Goal: Find specific page/section: Find specific page/section

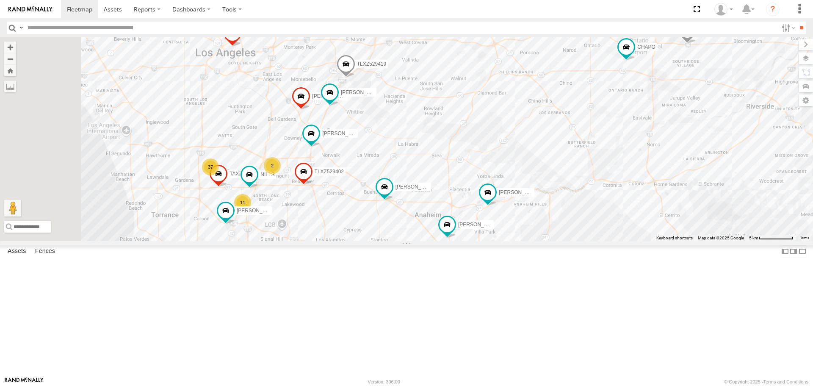
drag, startPoint x: 623, startPoint y: 260, endPoint x: 694, endPoint y: 163, distance: 120.0
click at [694, 163] on div "TAXZ467188 377214/[PERSON_NAME] [PERSON_NAME]/T-1628 [PERSON_NAME]/T-1689 TLXZ5…" at bounding box center [406, 138] width 813 height 203
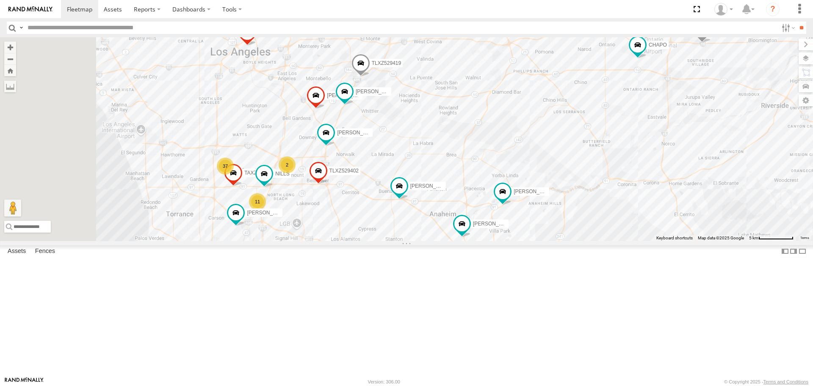
click at [695, 106] on div "TAXZ467188 377214/[PERSON_NAME] [PERSON_NAME]/T-1628 [PERSON_NAME]/T-1689 TLXZ5…" at bounding box center [406, 138] width 813 height 203
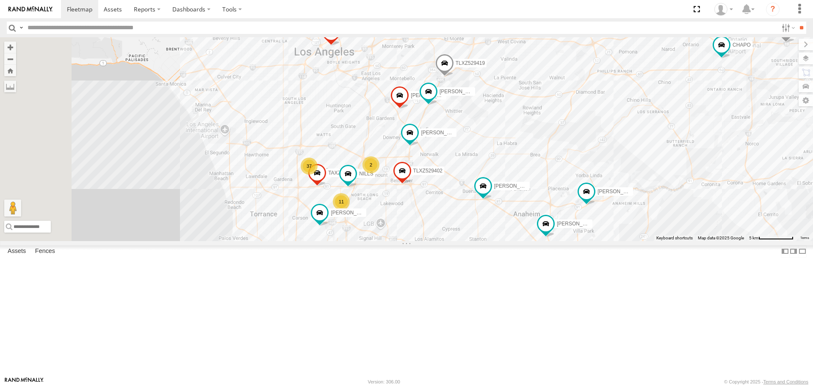
drag, startPoint x: 483, startPoint y: 191, endPoint x: 564, endPoint y: 191, distance: 80.9
click at [564, 191] on div "TAXZ467188 377214/[PERSON_NAME] [PERSON_NAME]/T-1628 [PERSON_NAME]/T-1689 TLXZ5…" at bounding box center [406, 138] width 813 height 203
click at [67, 28] on input "text" at bounding box center [401, 28] width 754 height 12
type input "****"
click at [797, 22] on input "**" at bounding box center [802, 28] width 10 height 12
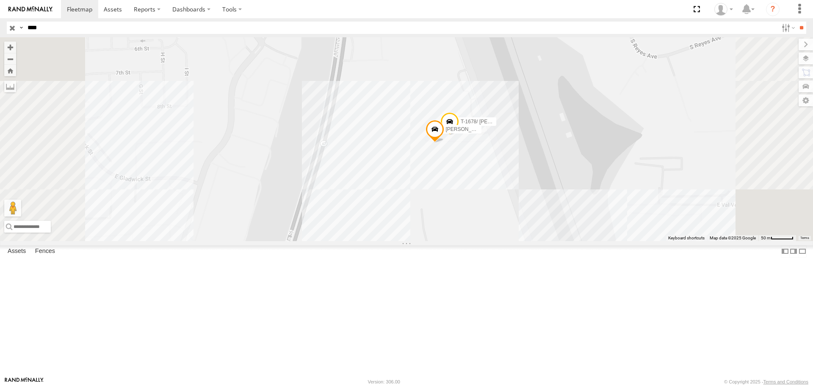
click at [14, 24] on input "button" at bounding box center [12, 28] width 11 height 12
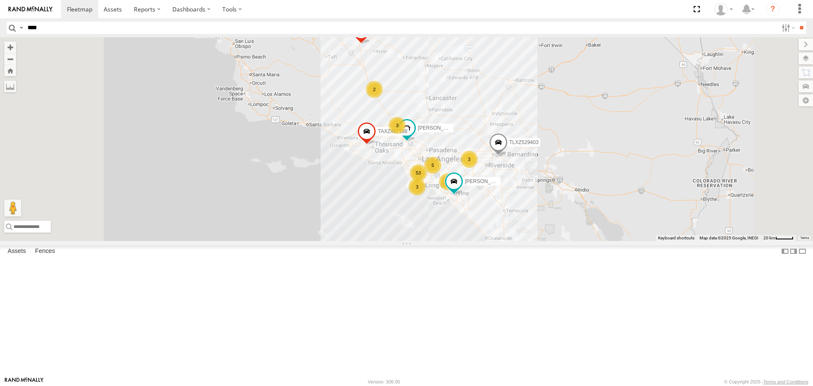
drag, startPoint x: 570, startPoint y: 266, endPoint x: 581, endPoint y: 199, distance: 67.4
click at [581, 199] on div "4 53 3 4 TAXZ467188 377214/[PERSON_NAME] 3 [PERSON_NAME] 5 [PERSON_NAME]/T-1628…" at bounding box center [406, 138] width 813 height 203
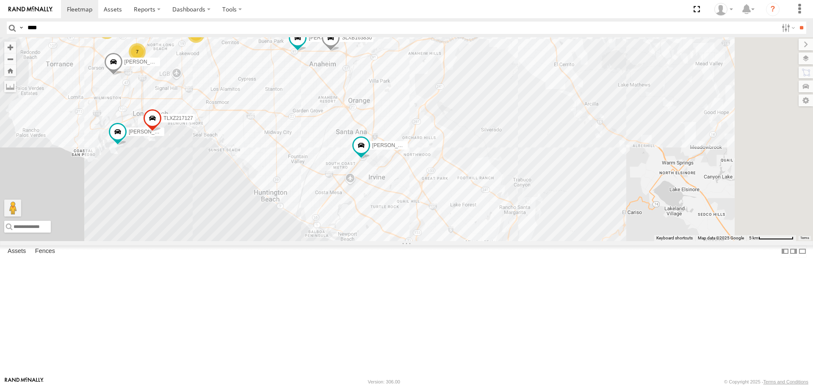
drag, startPoint x: 550, startPoint y: 338, endPoint x: 474, endPoint y: 186, distance: 170.1
click at [474, 186] on div "TAXZ467188 [PERSON_NAME]/T-1628 [PERSON_NAME]/T-1689 TLXZ529403 377214/[PERSON_…" at bounding box center [406, 138] width 813 height 203
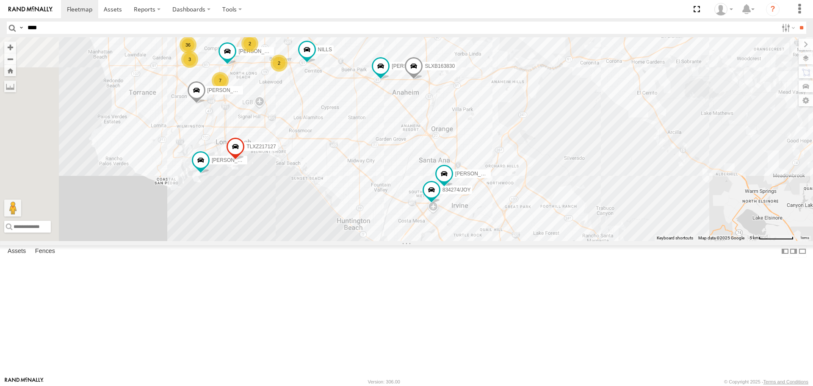
drag, startPoint x: 315, startPoint y: 140, endPoint x: 533, endPoint y: 203, distance: 227.3
click at [533, 203] on div "TAXZ467188 [PERSON_NAME]/T-1628 [PERSON_NAME]/T-1689 TLXZ529403 377214/[PERSON_…" at bounding box center [406, 138] width 813 height 203
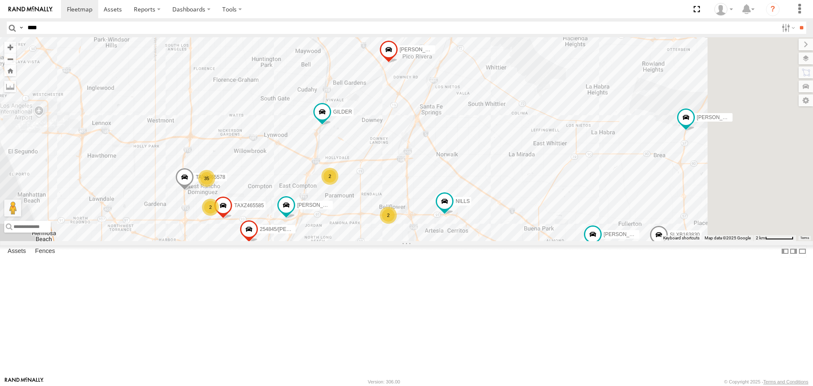
drag, startPoint x: 571, startPoint y: 104, endPoint x: 440, endPoint y: 296, distance: 232.3
click at [440, 241] on div "TAXZ467188 [PERSON_NAME]/T-1628 [PERSON_NAME]/T-1689 TLXZ529403 377214/[PERSON_…" at bounding box center [406, 138] width 813 height 203
